Goal: Task Accomplishment & Management: Manage account settings

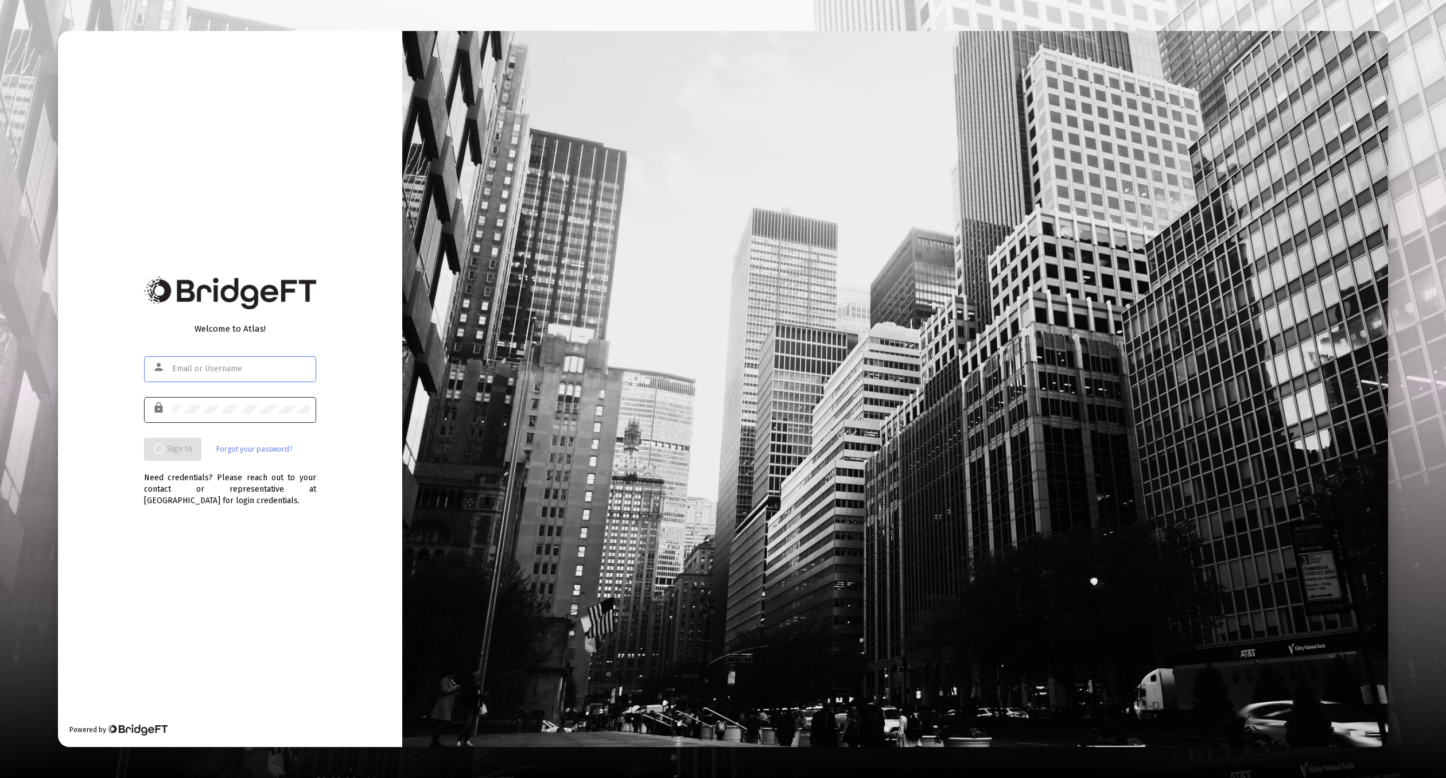
type input "[EMAIL_ADDRESS][DOMAIN_NAME]"
click at [244, 401] on div at bounding box center [241, 409] width 138 height 28
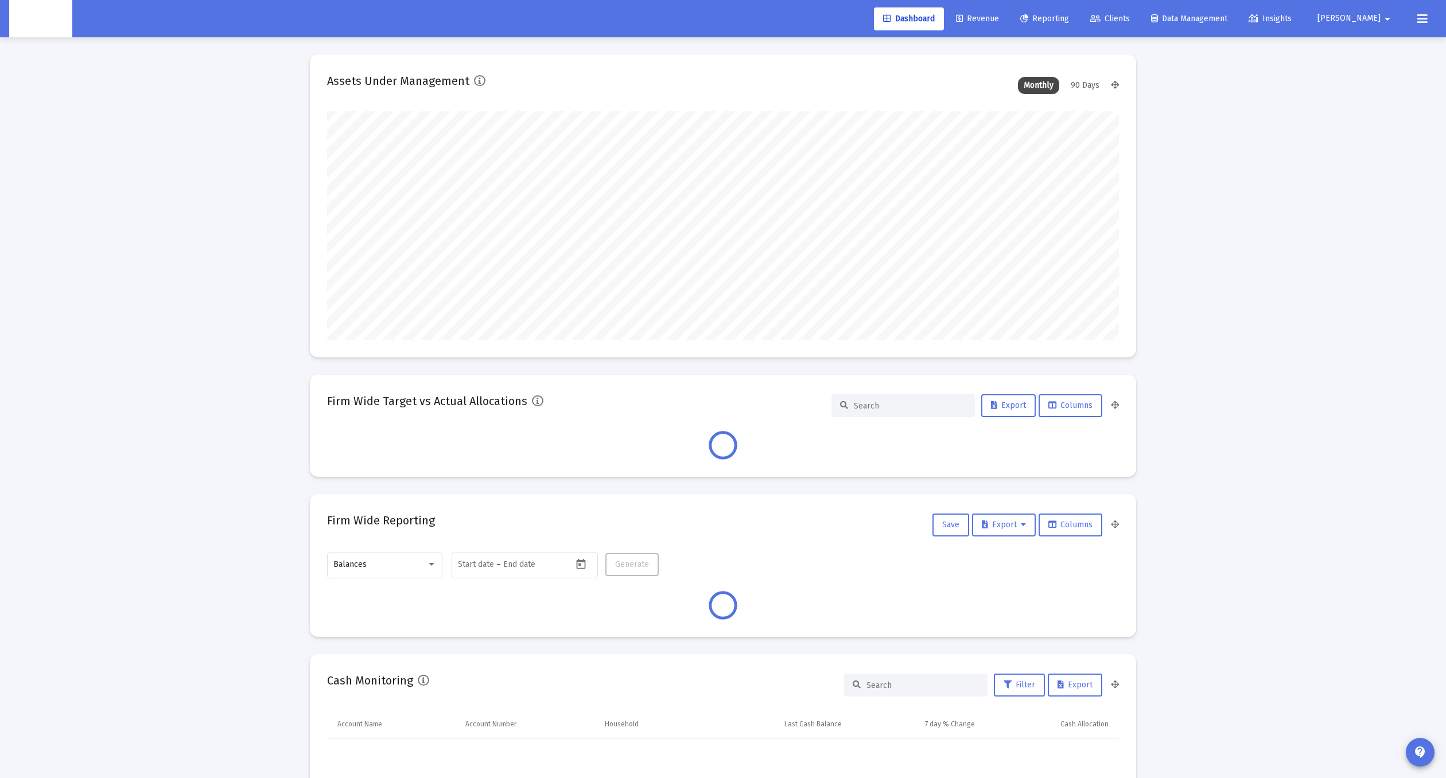
scroll to position [230, 792]
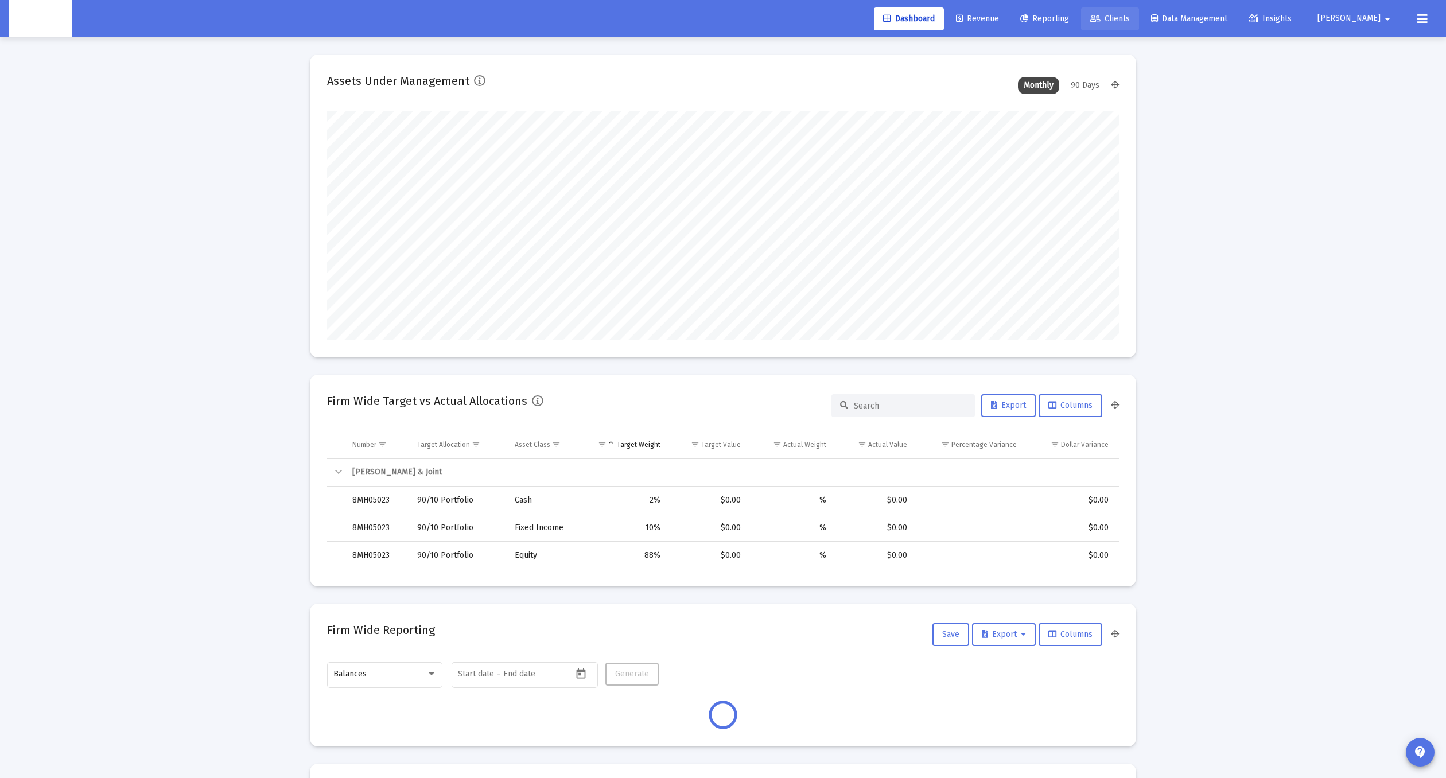
click at [1130, 21] on span "Clients" at bounding box center [1111, 19] width 40 height 10
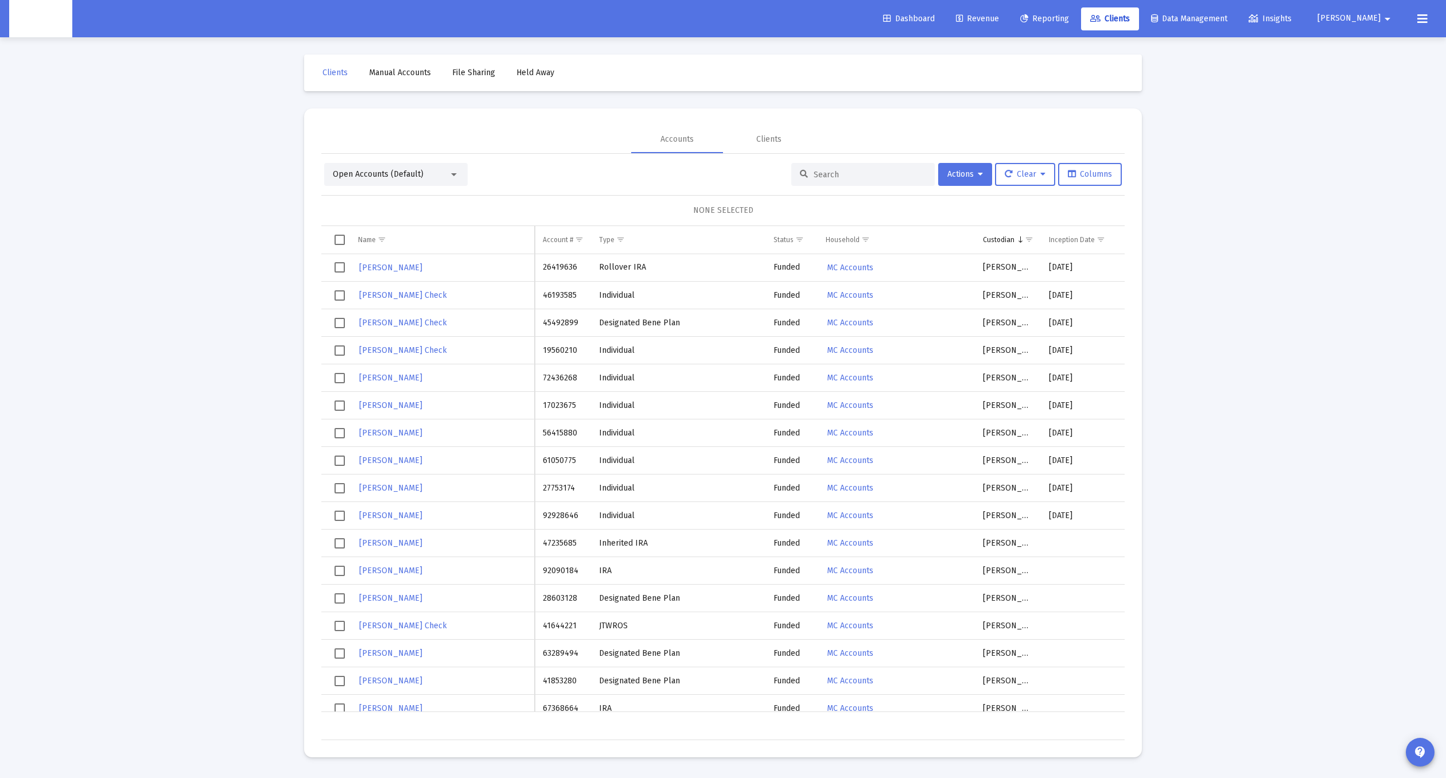
click at [823, 175] on input at bounding box center [870, 175] width 112 height 10
click at [867, 240] on span "Show filter options for column 'Household'" at bounding box center [866, 239] width 9 height 9
click at [588, 173] on div "Open Accounts (Default) Actions Clear Columns" at bounding box center [723, 174] width 798 height 23
click at [1020, 243] on div "Column Custodian" at bounding box center [1024, 239] width 17 height 9
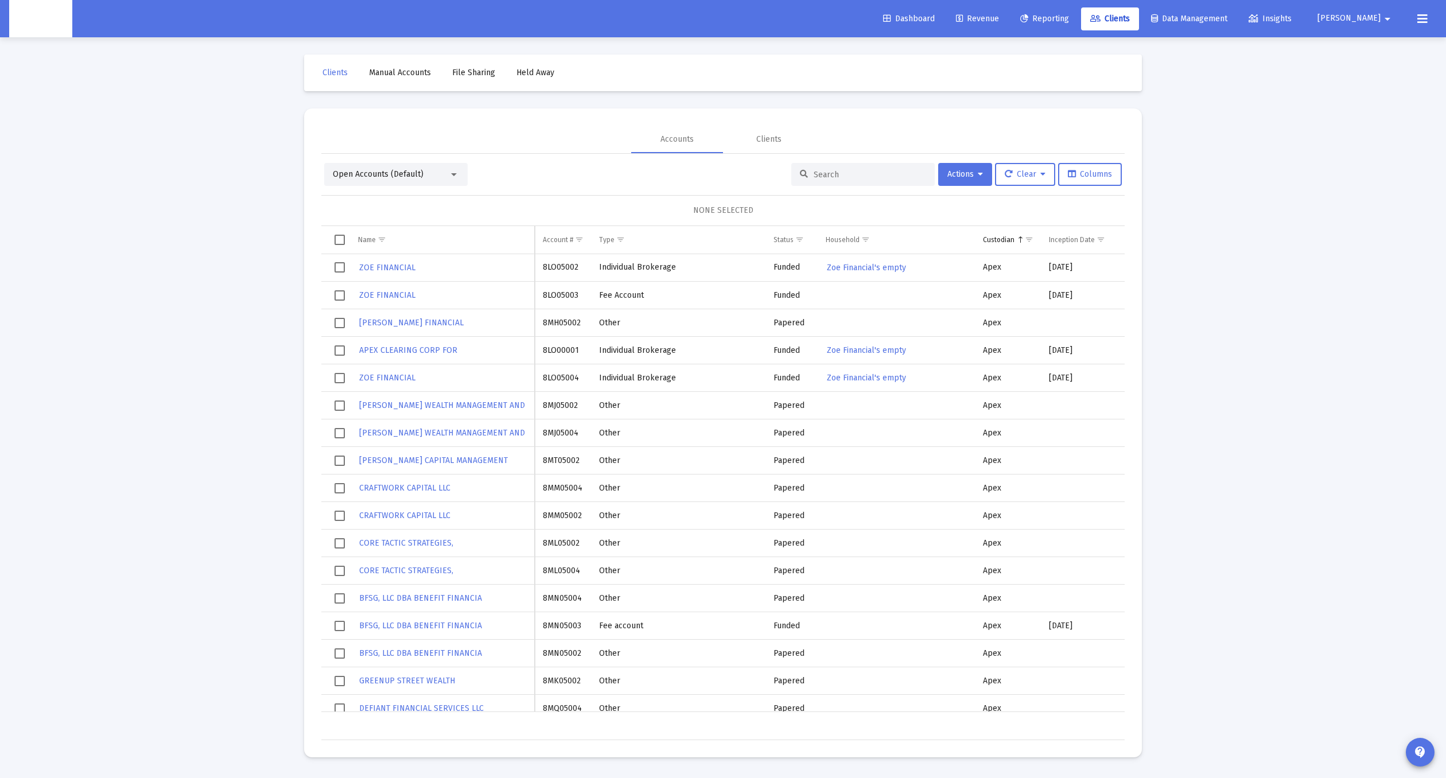
click at [1020, 243] on div "Column Custodian" at bounding box center [1024, 239] width 17 height 9
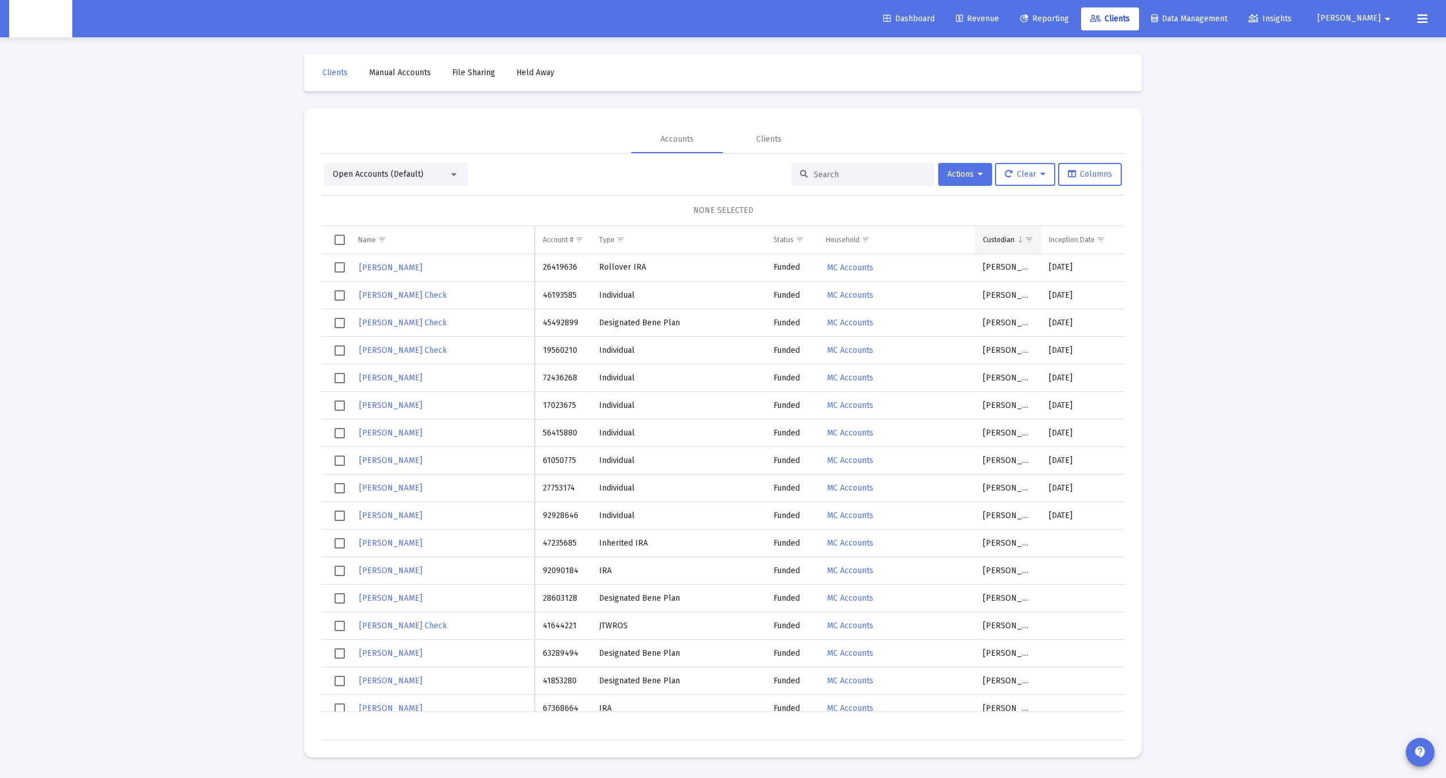
click at [1029, 236] on span "Show filter options for column 'Custodian'" at bounding box center [1029, 239] width 9 height 9
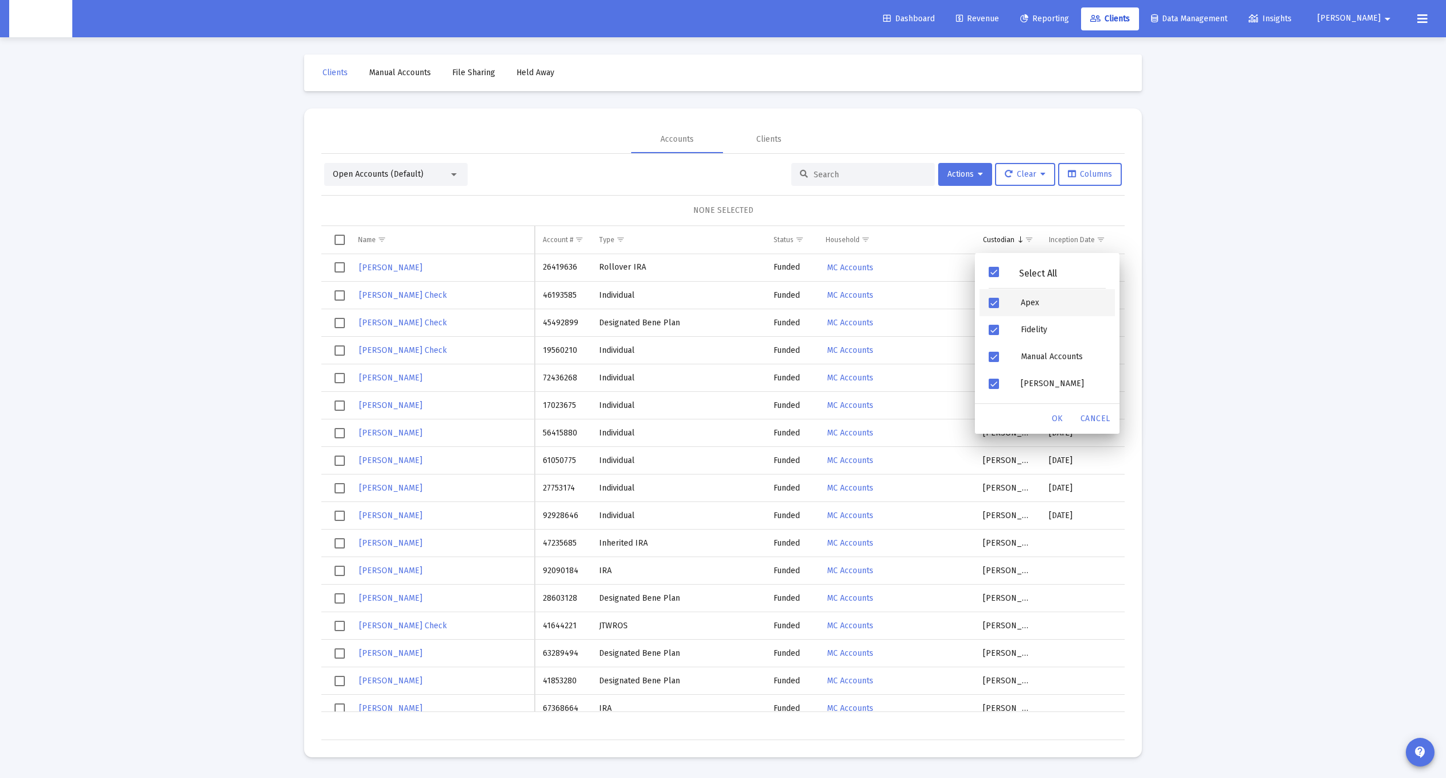
click at [1026, 300] on div "Apex" at bounding box center [1063, 302] width 103 height 27
click at [1049, 426] on div "OK" at bounding box center [1057, 419] width 37 height 21
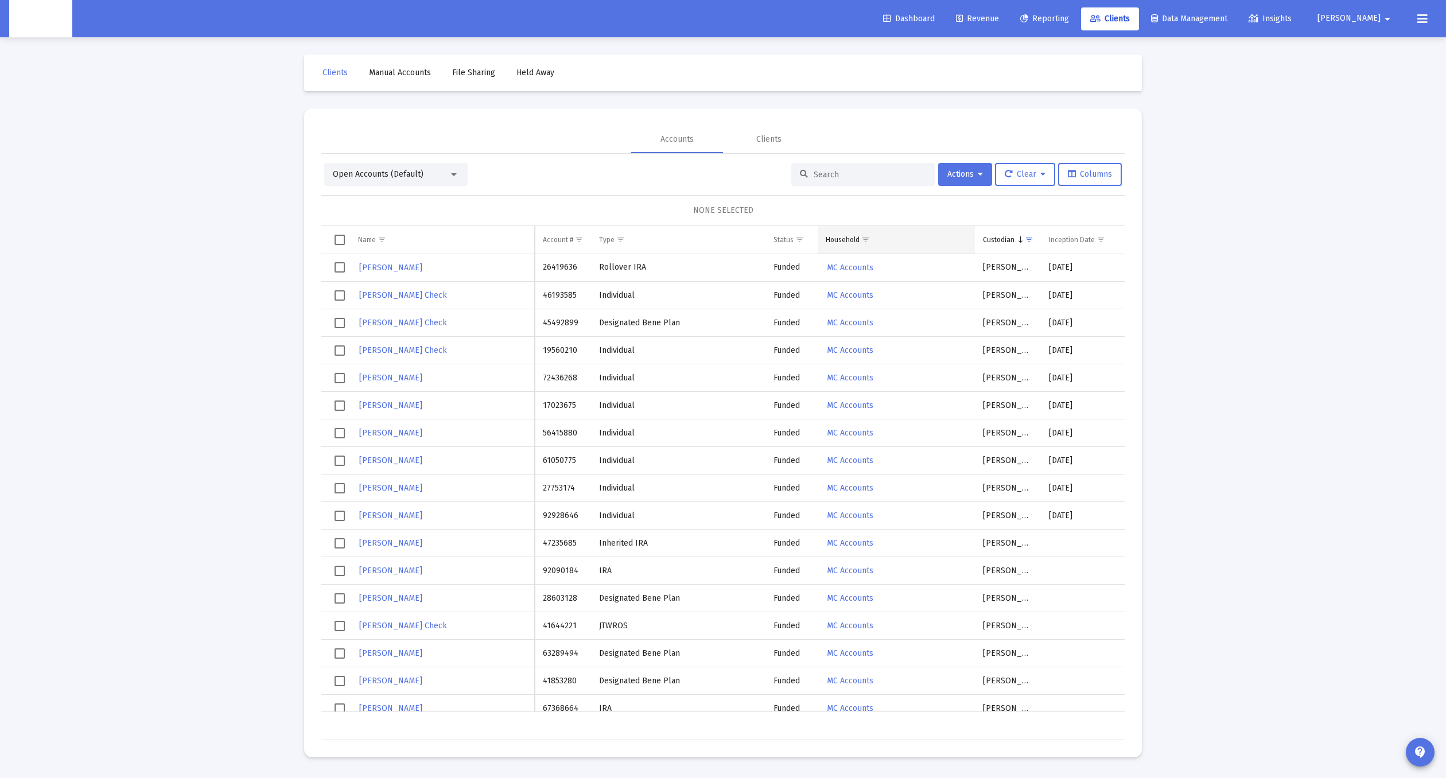
click at [866, 238] on span "Show filter options for column 'Household'" at bounding box center [866, 239] width 9 height 9
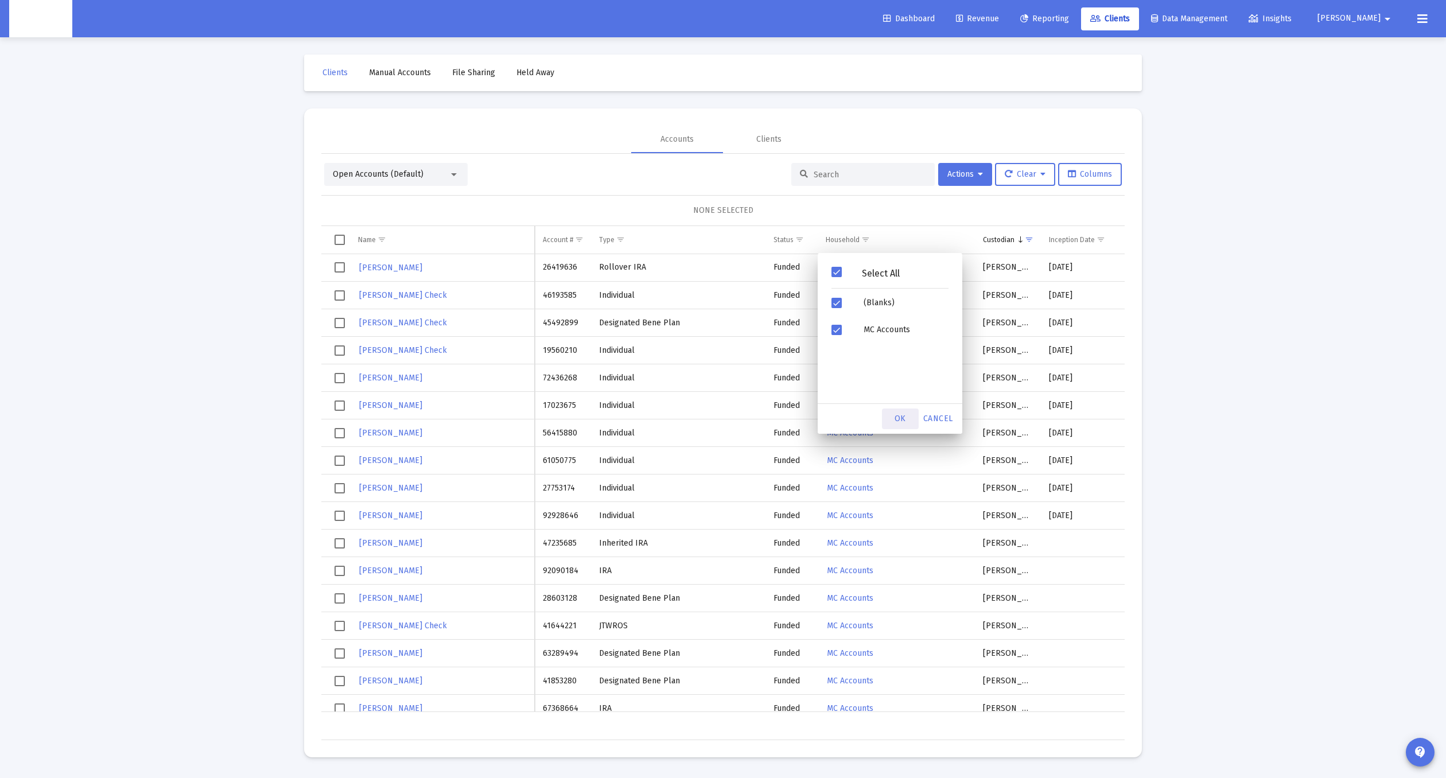
click at [902, 414] on span "OK" at bounding box center [900, 419] width 11 height 10
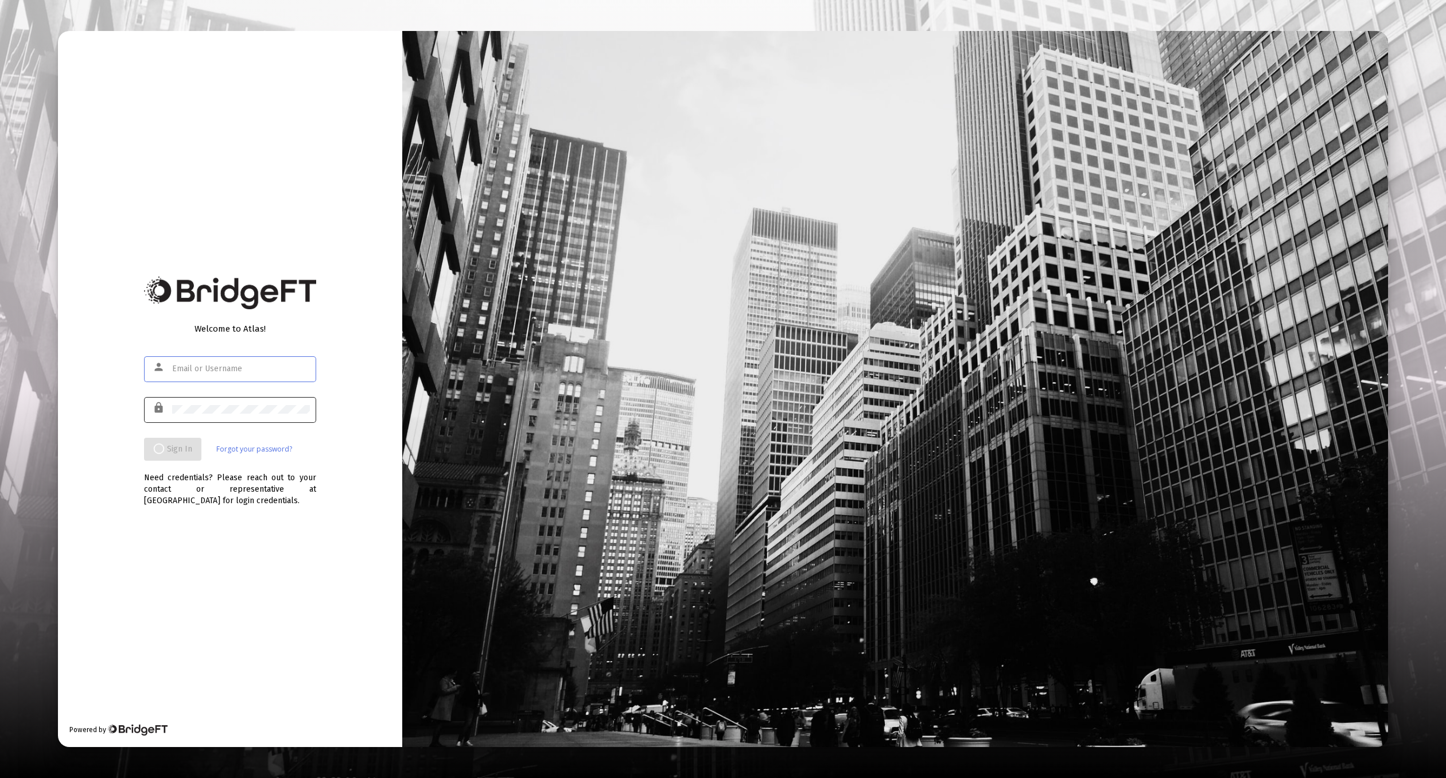
type input "[EMAIL_ADDRESS][DOMAIN_NAME]"
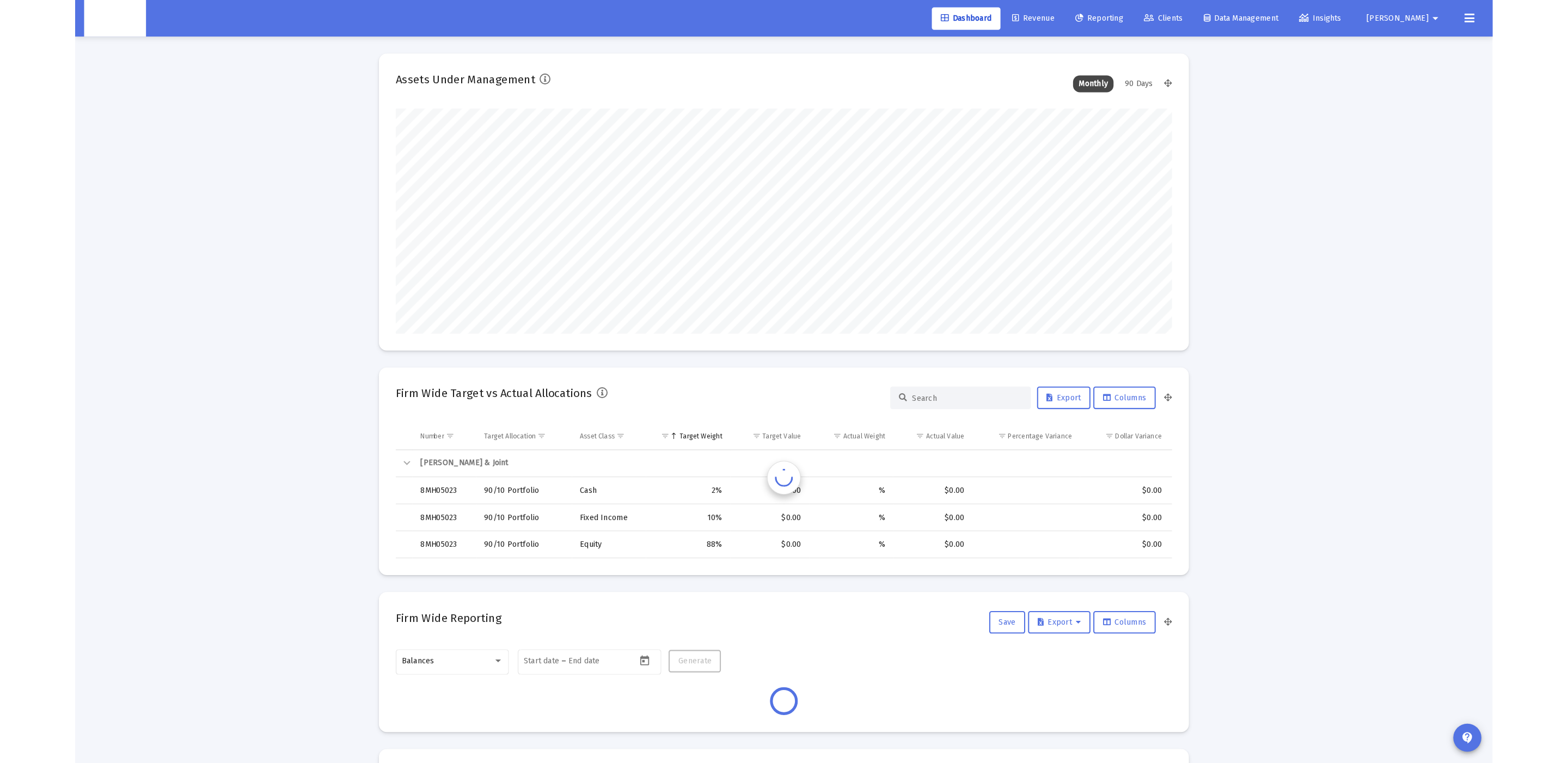
scroll to position [218, 404]
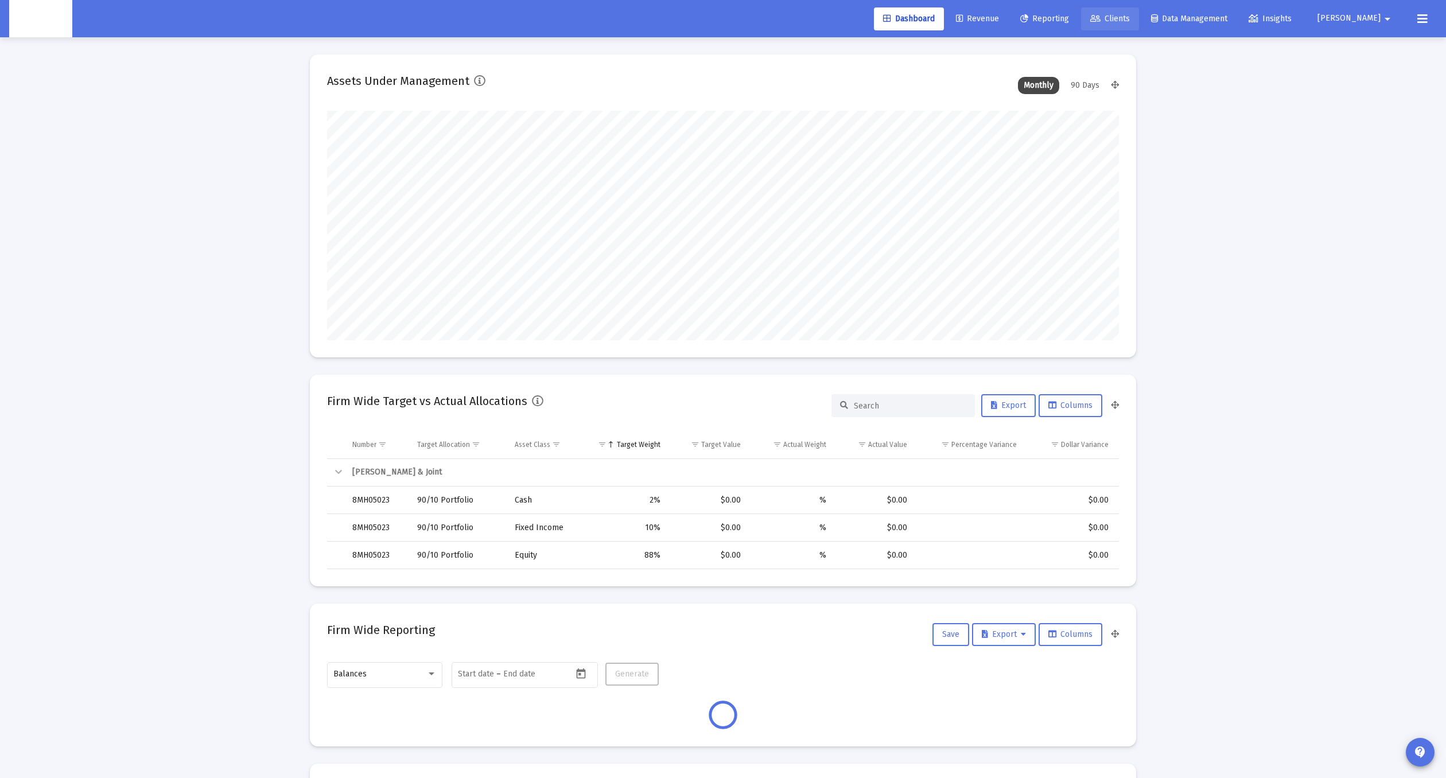
click at [1139, 26] on link "Clients" at bounding box center [1110, 18] width 58 height 23
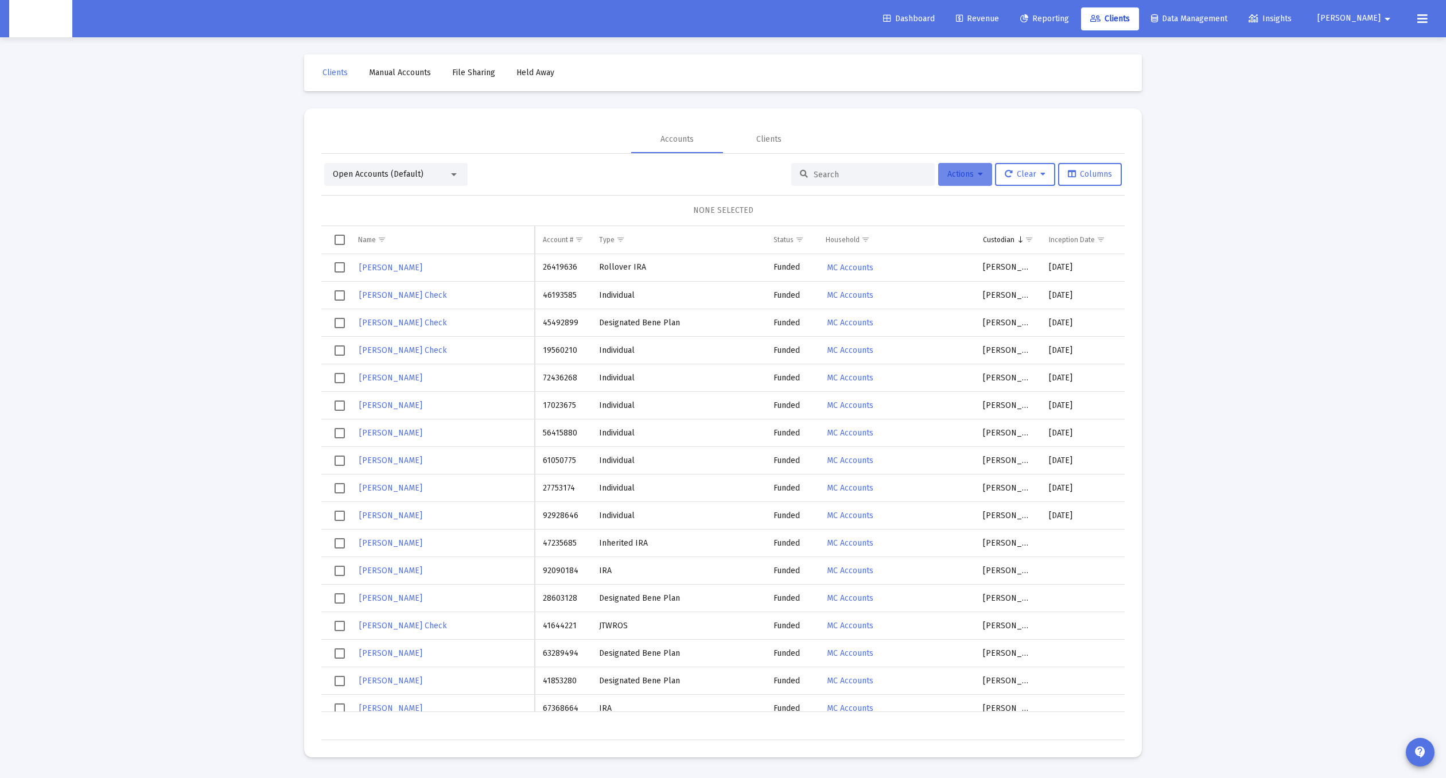
click at [961, 180] on button "Actions" at bounding box center [965, 174] width 54 height 23
click at [1076, 265] on button "Export All Rows" at bounding box center [1093, 260] width 78 height 28
